Goal: Task Accomplishment & Management: Use online tool/utility

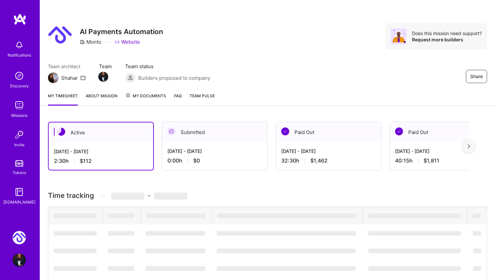
click at [121, 160] on div "2:30 h $112" at bounding box center [101, 161] width 94 height 7
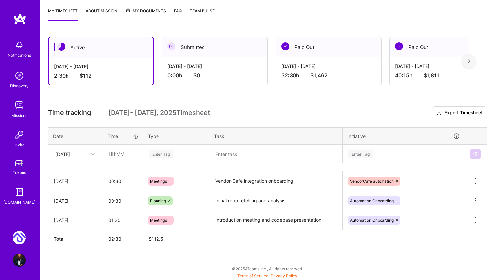
scroll to position [85, 0]
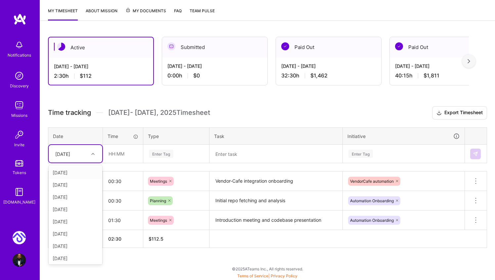
click at [93, 154] on icon at bounding box center [92, 153] width 3 height 3
click at [67, 210] on div "[DATE]" at bounding box center [76, 209] width 54 height 12
click at [95, 153] on div at bounding box center [94, 154] width 10 height 9
click at [78, 247] on div "[DATE]" at bounding box center [76, 246] width 54 height 12
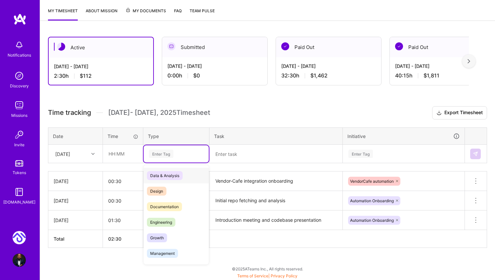
click at [161, 154] on div "Enter Tag" at bounding box center [161, 154] width 24 height 10
click at [161, 223] on span "Engineering" at bounding box center [161, 222] width 28 height 9
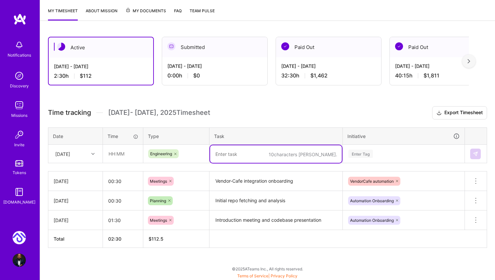
click at [237, 159] on textarea at bounding box center [276, 154] width 132 height 18
drag, startPoint x: 260, startPoint y: 154, endPoint x: 288, endPoint y: 155, distance: 28.8
click at [288, 155] on textarea "Vendor-Cafe portal analysis" at bounding box center [276, 154] width 132 height 18
type textarea "Vendor-Cafe portal analysis"
click at [366, 156] on div "Enter Tag" at bounding box center [361, 154] width 24 height 10
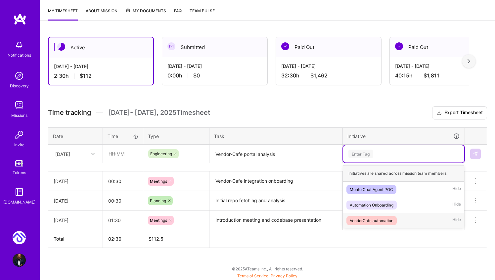
click at [368, 218] on div "VendorCafe automation" at bounding box center [372, 220] width 44 height 7
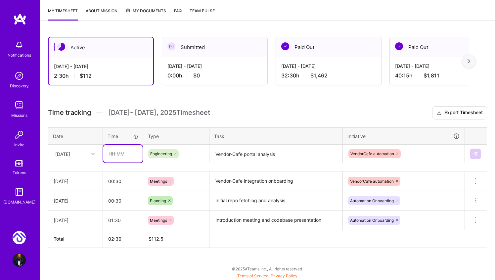
click at [117, 156] on input "text" at bounding box center [122, 154] width 39 height 18
type input "08:00"
click at [477, 153] on img at bounding box center [475, 153] width 5 height 5
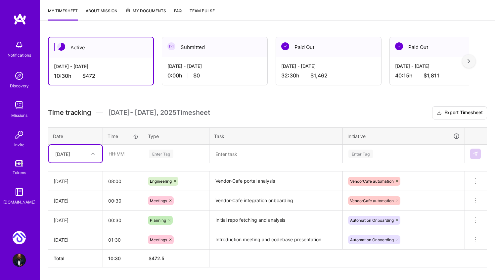
click at [93, 152] on icon at bounding box center [92, 153] width 3 height 3
click at [76, 233] on div "[DATE]" at bounding box center [76, 232] width 54 height 12
click at [119, 156] on input "text" at bounding box center [122, 154] width 39 height 18
type input "07:00"
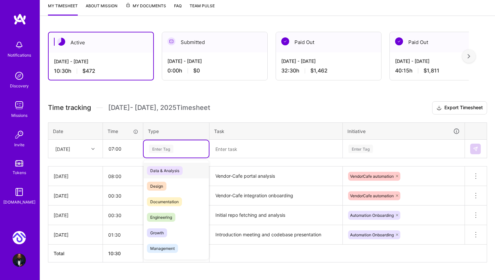
scroll to position [91, 0]
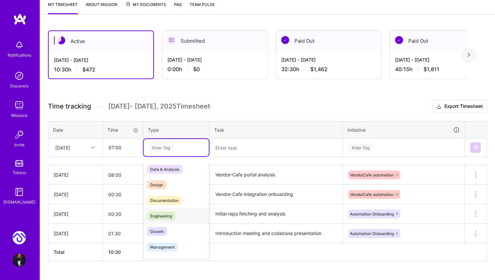
click at [169, 215] on span "Engineering" at bounding box center [161, 216] width 28 height 9
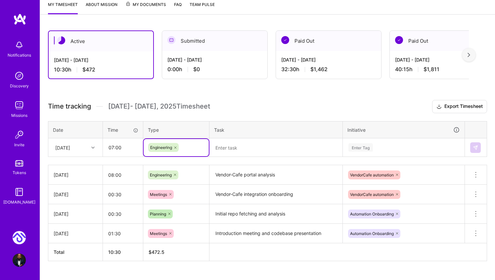
click at [237, 149] on textarea at bounding box center [276, 148] width 132 height 18
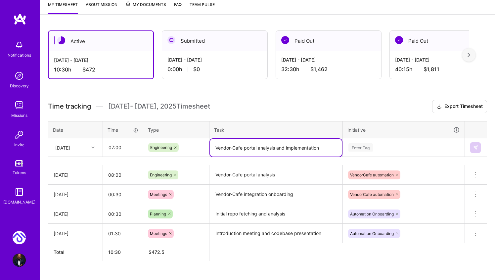
type textarea "Vendor-Cafe portal analysis and implementation"
click at [390, 144] on div "Enter Tag" at bounding box center [404, 147] width 112 height 8
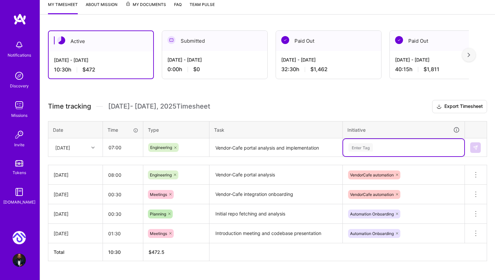
click at [356, 147] on div "Enter Tag" at bounding box center [361, 147] width 24 height 10
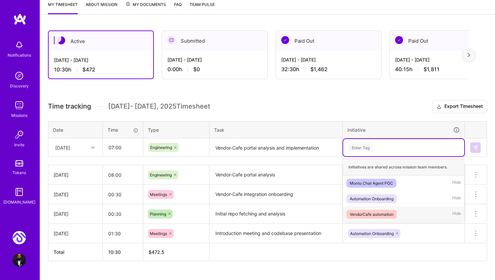
click at [362, 214] on div "VendorCafe automation" at bounding box center [372, 214] width 44 height 7
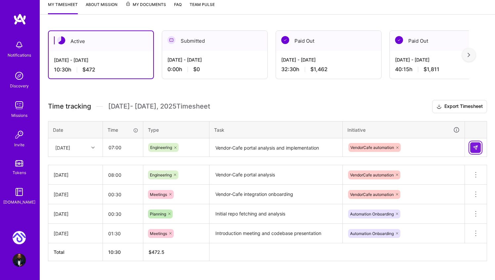
click at [475, 148] on img at bounding box center [475, 147] width 5 height 5
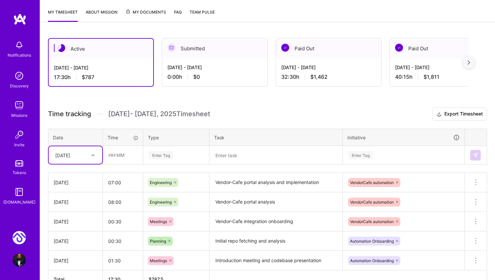
scroll to position [85, 0]
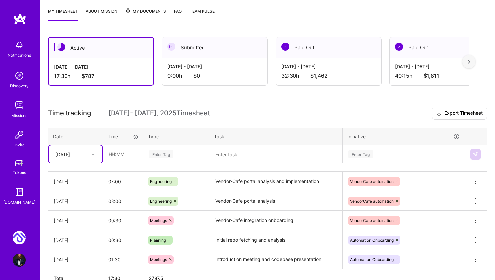
click at [97, 157] on div at bounding box center [94, 154] width 10 height 9
click at [82, 244] on div "[DATE]" at bounding box center [76, 245] width 54 height 12
click at [111, 155] on input "text" at bounding box center [122, 154] width 39 height 18
type input "08:00"
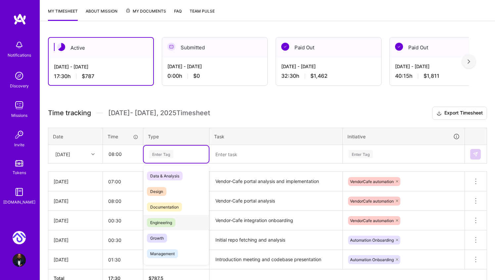
click at [167, 222] on span "Engineering" at bounding box center [161, 222] width 28 height 9
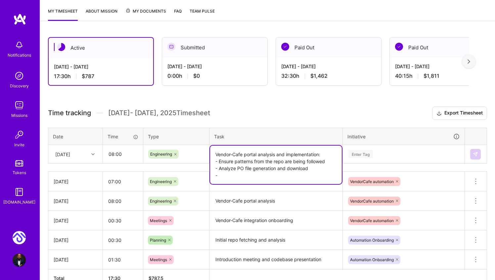
paste textarea "- First commit"
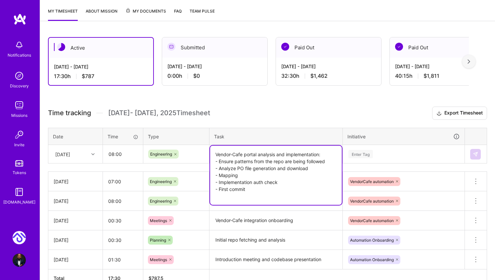
click at [251, 180] on textarea "Vendor-Cafe portal analysis and implementation: - Ensure patterns from the repo…" at bounding box center [276, 175] width 132 height 59
paste textarea "- Implement auth check"
type textarea "Vendor-Cafe portal analysis and implementation: - Ensure patterns from the repo…"
click at [335, 121] on div "Time tracking [DATE] - [DATE] Timesheet Export Timesheet Date Time Type Task In…" at bounding box center [267, 197] width 439 height 181
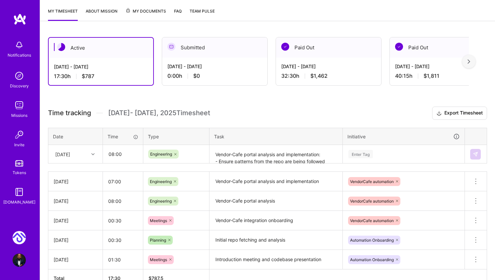
click at [333, 156] on textarea "Vendor-Cafe portal analysis and implementation: - Ensure patterns from the repo…" at bounding box center [276, 155] width 132 height 18
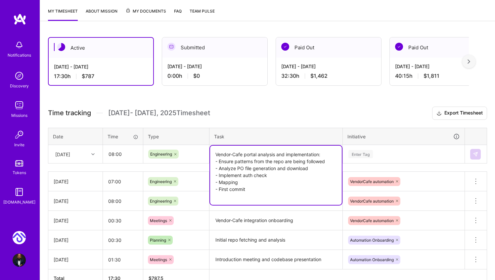
click at [365, 151] on div "Enter Tag" at bounding box center [361, 154] width 24 height 10
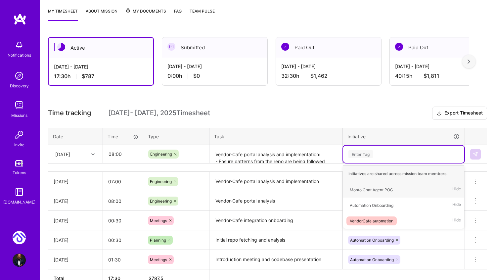
click at [365, 151] on div "Enter Tag" at bounding box center [361, 154] width 24 height 10
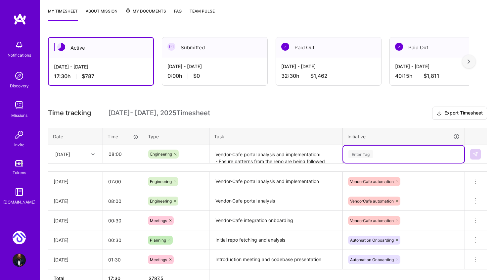
click at [365, 151] on div "Enter Tag" at bounding box center [361, 154] width 24 height 10
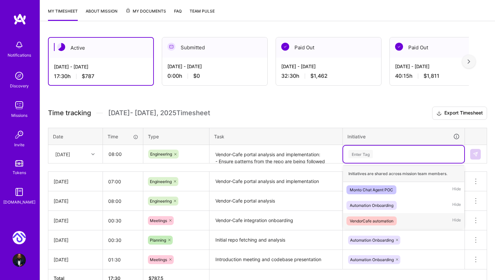
click at [380, 223] on div "VendorCafe automation" at bounding box center [372, 220] width 44 height 7
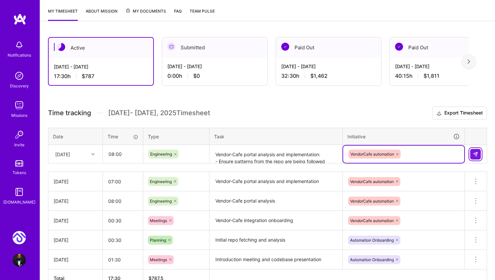
click at [472, 153] on button at bounding box center [475, 154] width 11 height 11
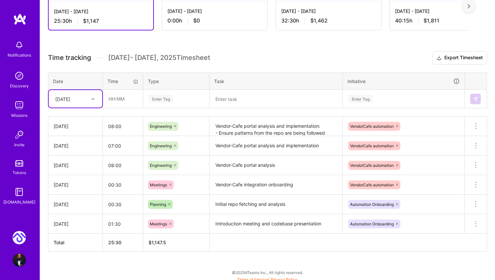
scroll to position [144, 0]
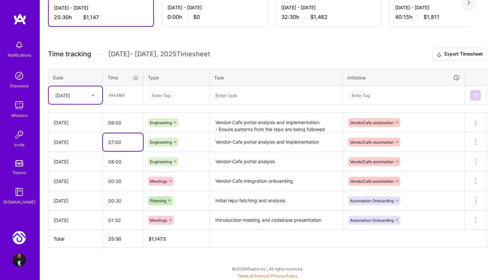
click at [113, 144] on input "07:00" at bounding box center [123, 142] width 40 height 18
click at [116, 141] on input "07:00" at bounding box center [123, 142] width 40 height 18
type input "07:30"
click at [88, 142] on div "[DATE]" at bounding box center [76, 142] width 44 height 7
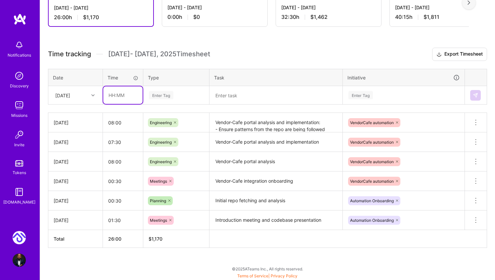
click at [109, 96] on input "text" at bounding box center [122, 95] width 39 height 18
type input "00"
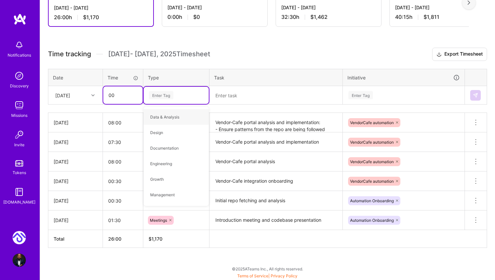
click at [107, 96] on input "00" at bounding box center [122, 95] width 39 height 18
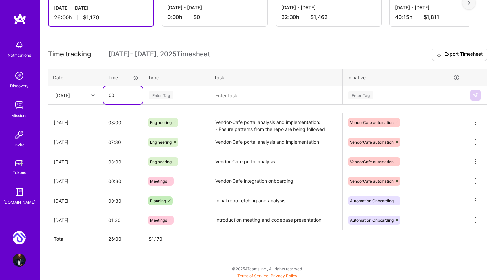
click at [122, 96] on input "00" at bounding box center [122, 95] width 39 height 18
type input "00:30"
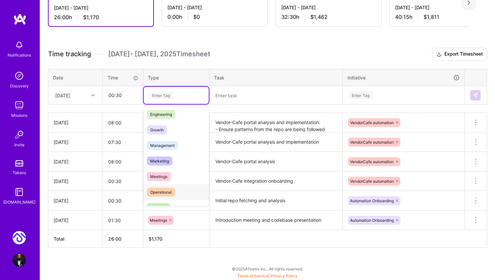
scroll to position [50, 0]
click at [163, 173] on span "Meetings" at bounding box center [159, 176] width 24 height 9
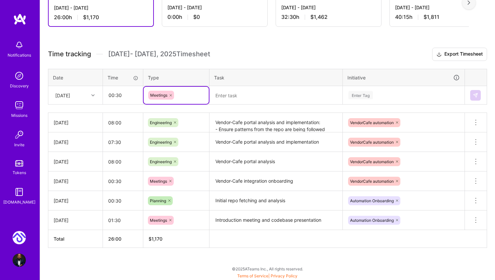
click at [239, 94] on textarea at bounding box center [276, 96] width 132 height 18
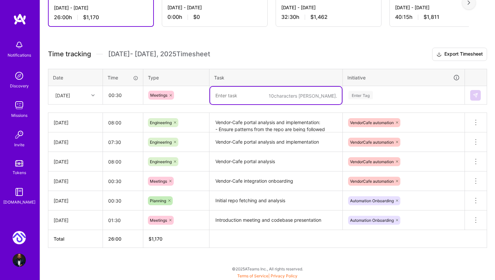
click at [84, 94] on div "[DATE]" at bounding box center [70, 95] width 37 height 11
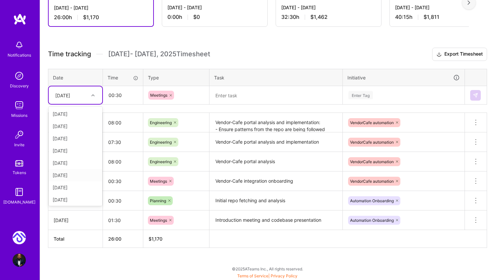
scroll to position [63, 0]
click at [81, 185] on div "[DATE]" at bounding box center [76, 186] width 54 height 12
click at [235, 92] on textarea at bounding box center [276, 96] width 132 height 18
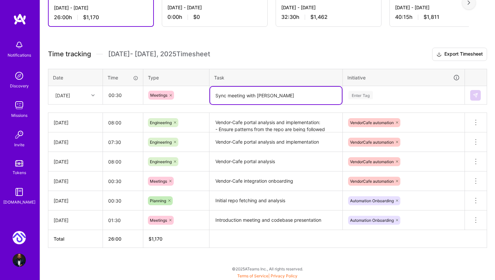
type textarea "Sync meeting with [PERSON_NAME]"
click at [365, 96] on div "Enter Tag" at bounding box center [361, 95] width 24 height 10
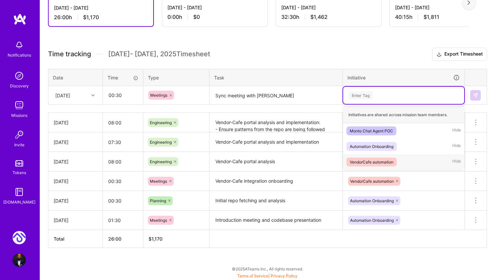
click at [376, 163] on div "VendorCafe automation" at bounding box center [372, 162] width 44 height 7
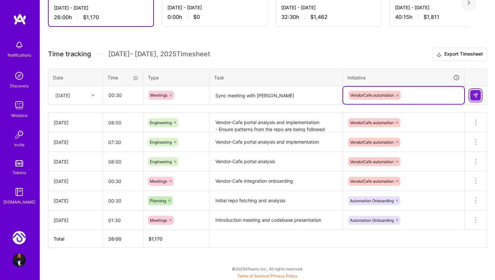
click at [476, 90] on button at bounding box center [475, 95] width 11 height 11
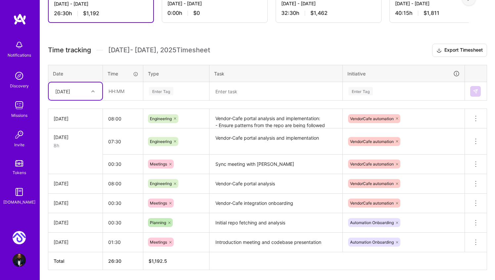
scroll to position [146, 0]
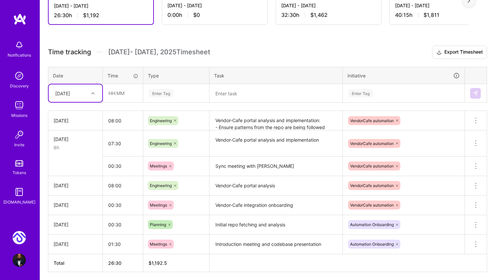
click at [94, 92] on icon at bounding box center [92, 93] width 3 height 3
click at [75, 192] on div "[DATE]" at bounding box center [76, 196] width 54 height 12
click at [106, 92] on input "text" at bounding box center [122, 93] width 39 height 18
type input "08:00"
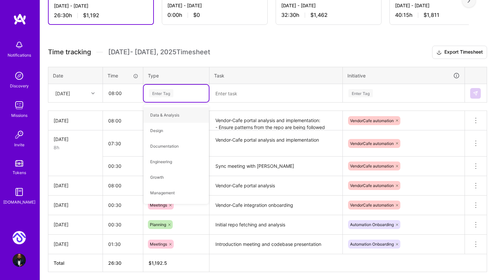
type input "0"
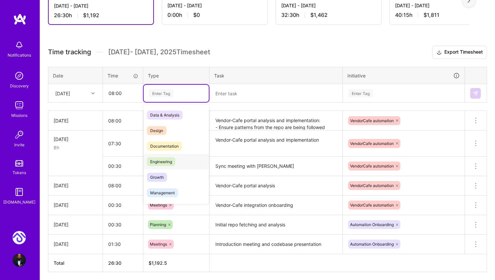
click at [180, 167] on div "Engineering" at bounding box center [176, 162] width 65 height 16
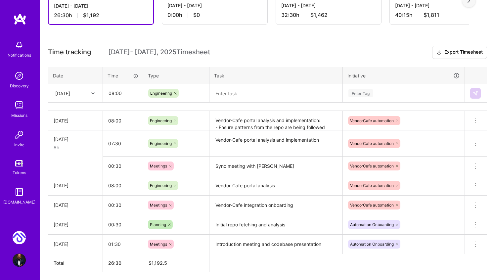
click at [250, 103] on div "Time tracking [DATE] - [DATE] Timesheet Export Timesheet Date Time Type Task In…" at bounding box center [267, 159] width 439 height 226
click at [250, 97] on textarea at bounding box center [276, 94] width 132 height 18
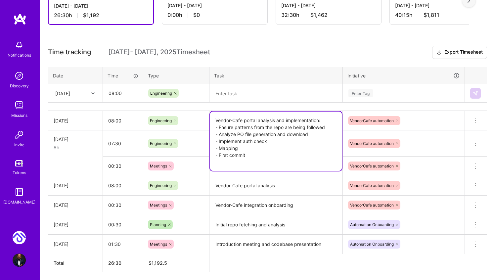
drag, startPoint x: 215, startPoint y: 120, endPoint x: 323, endPoint y: 122, distance: 108.6
click at [323, 122] on textarea "Vendor-Cafe portal analysis and implementation: - Ensure patterns from the repo…" at bounding box center [276, 141] width 132 height 59
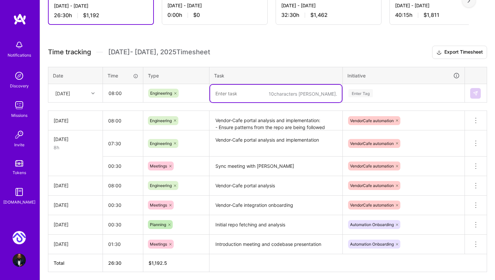
click at [242, 94] on textarea at bounding box center [276, 94] width 132 height 18
paste textarea "Vendor-Cafe portal analysis and implementation:"
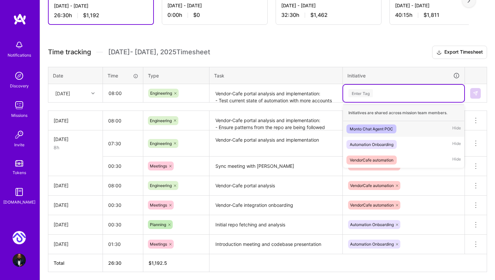
click at [389, 86] on div "Enter Tag" at bounding box center [403, 93] width 121 height 17
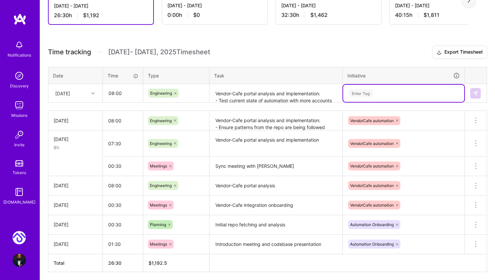
click at [359, 90] on div "Enter Tag" at bounding box center [361, 93] width 24 height 10
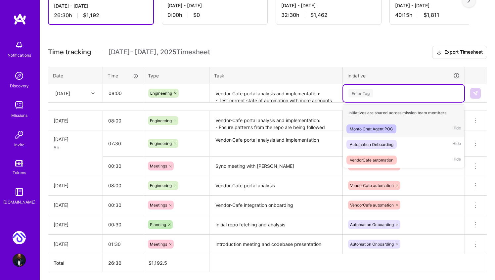
click at [360, 90] on div "Enter Tag" at bounding box center [361, 93] width 24 height 10
click at [375, 161] on div "VendorCafe automation" at bounding box center [372, 160] width 44 height 7
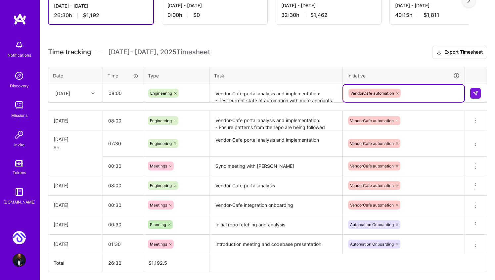
scroll to position [148, 0]
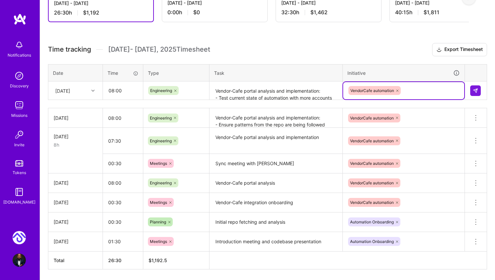
click at [239, 99] on textarea "Vendor-Cafe portal analysis and implementation: - Test current state of automat…" at bounding box center [276, 91] width 132 height 18
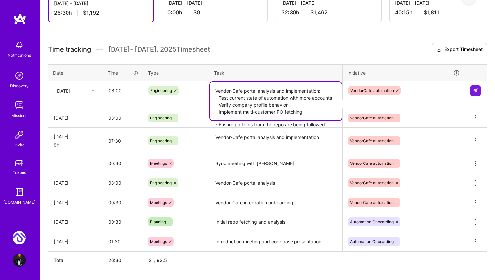
click at [221, 112] on textarea "Vendor-Cafe portal analysis and implementation: - Test current state of automat…" at bounding box center [276, 101] width 132 height 38
type textarea "Vendor-Cafe portal analysis and implementation: - Test current state of automat…"
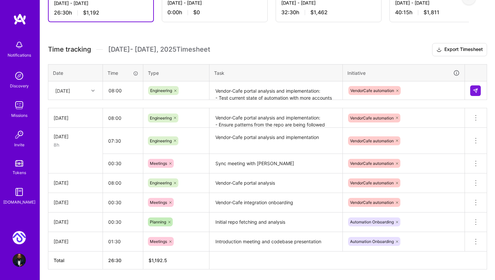
click at [330, 78] on th "Task" at bounding box center [276, 72] width 133 height 17
click at [478, 88] on img at bounding box center [475, 90] width 5 height 5
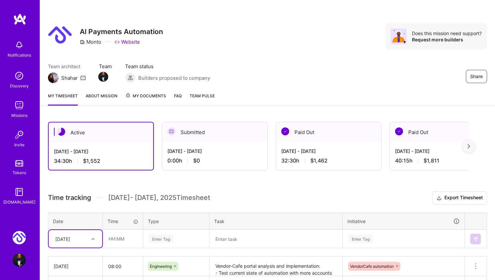
scroll to position [80, 0]
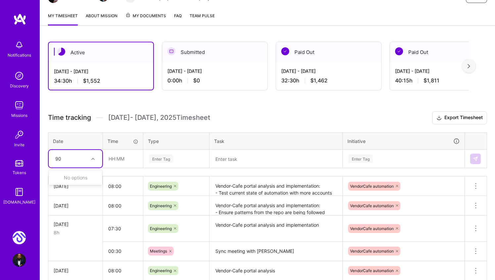
type input "90"
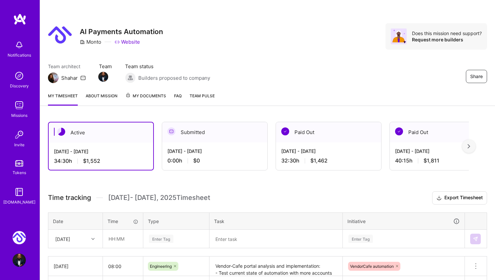
scroll to position [1, 0]
